Goal: Task Accomplishment & Management: Manage account settings

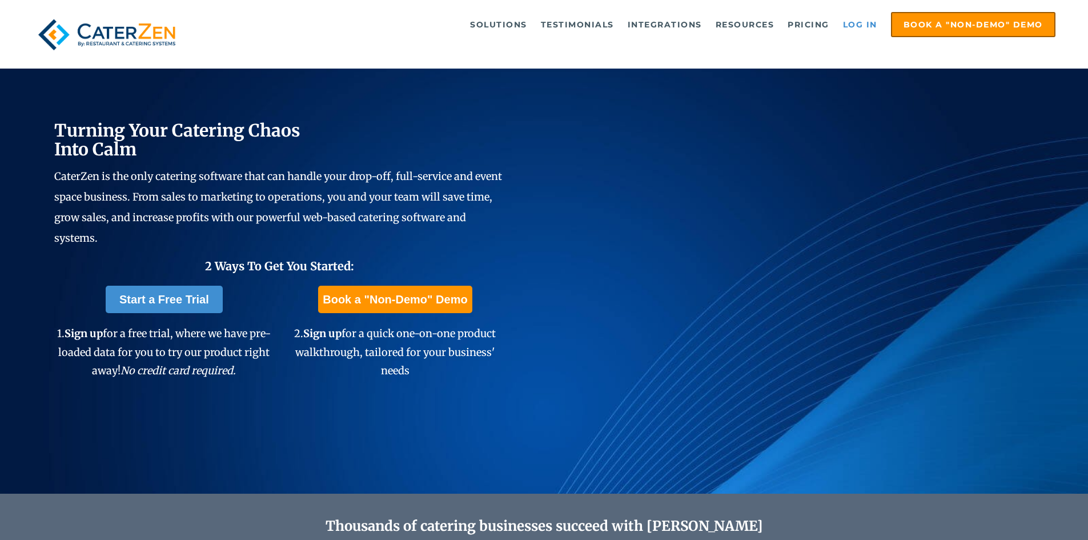
click at [847, 25] on link "Log in" at bounding box center [861, 24] width 46 height 23
click at [859, 22] on link "Log in" at bounding box center [861, 24] width 46 height 23
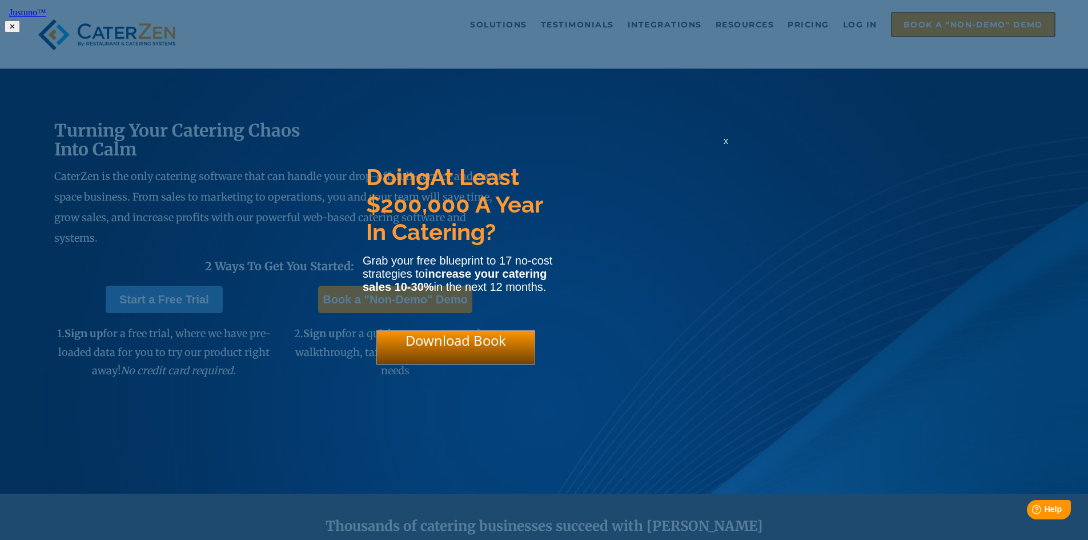
click at [726, 146] on span "x" at bounding box center [726, 140] width 5 height 11
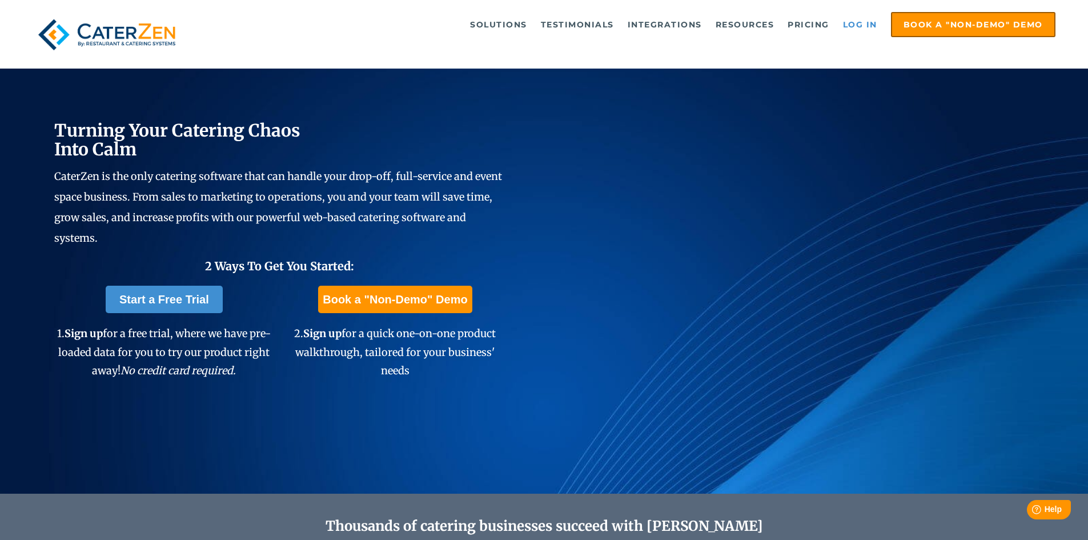
click at [865, 27] on link "Log in" at bounding box center [861, 24] width 46 height 23
click at [871, 23] on link "Log in" at bounding box center [861, 24] width 46 height 23
click at [864, 26] on link "Log in" at bounding box center [861, 24] width 46 height 23
click at [867, 24] on link "Log in" at bounding box center [861, 24] width 46 height 23
click at [855, 29] on link "Log in" at bounding box center [861, 24] width 46 height 23
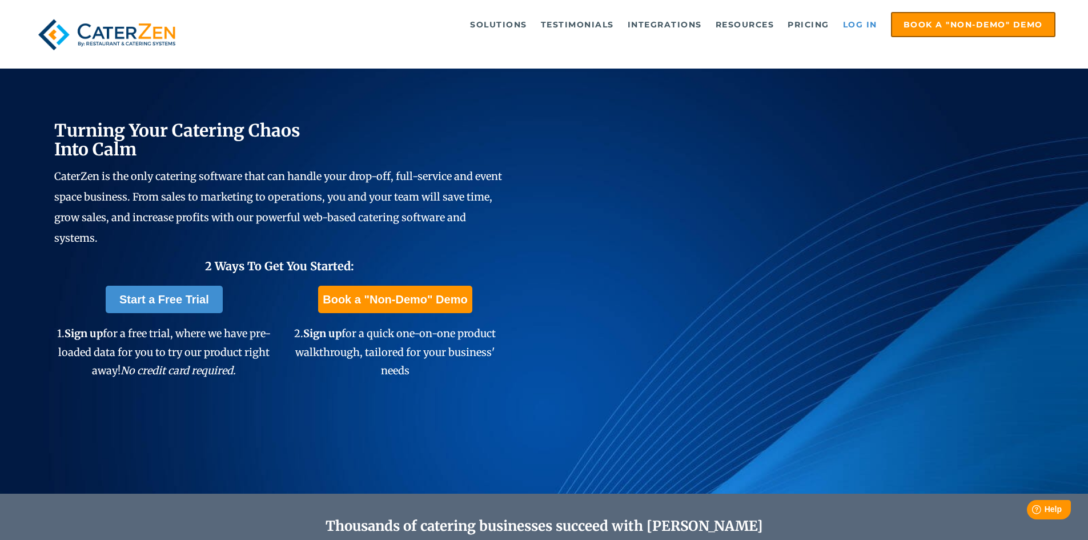
click at [859, 22] on link "Log in" at bounding box center [861, 24] width 46 height 23
click at [843, 23] on link "Log in" at bounding box center [861, 24] width 46 height 23
